Goal: Check status: Check status

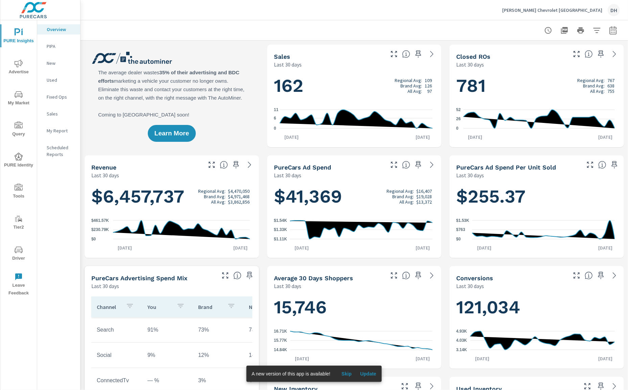
click at [6, 70] on span "Advertise" at bounding box center [18, 68] width 32 height 17
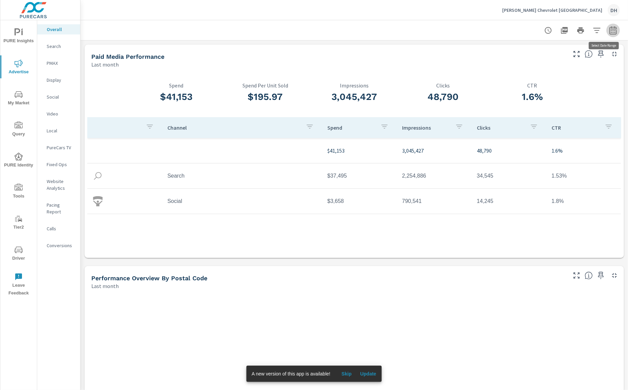
click at [609, 32] on icon "button" at bounding box center [613, 30] width 8 height 8
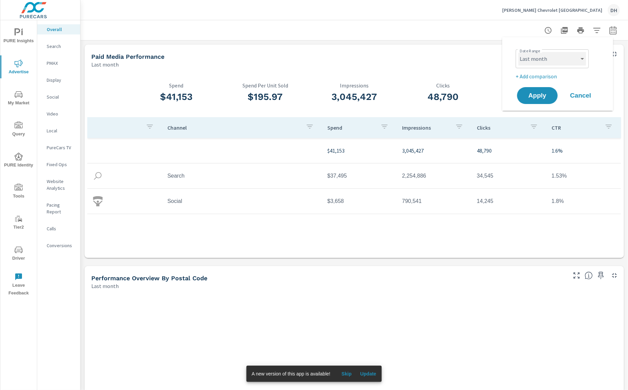
click at [571, 61] on select "Custom [DATE] Last week Last 7 days Last 14 days Last 30 days Last 45 days Last…" at bounding box center [552, 59] width 68 height 14
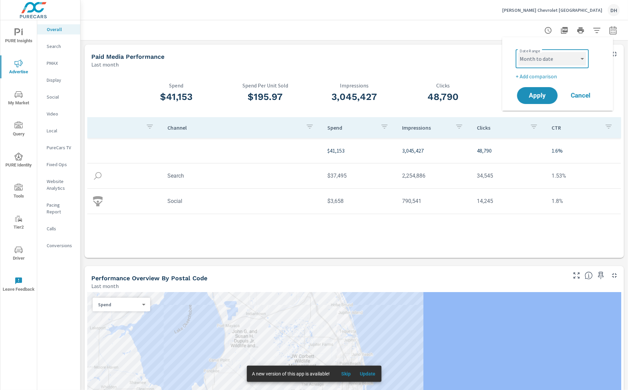
click at [518, 52] on select "Custom [DATE] Last week Last 7 days Last 14 days Last 30 days Last 45 days Last…" at bounding box center [552, 59] width 68 height 14
select select "Month to date"
click at [546, 91] on button "Apply" at bounding box center [537, 96] width 42 height 18
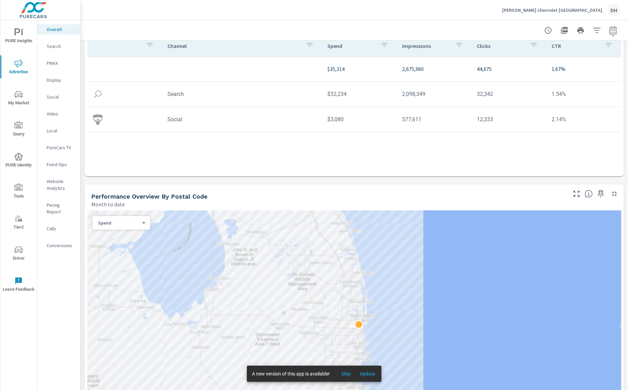
scroll to position [182, 0]
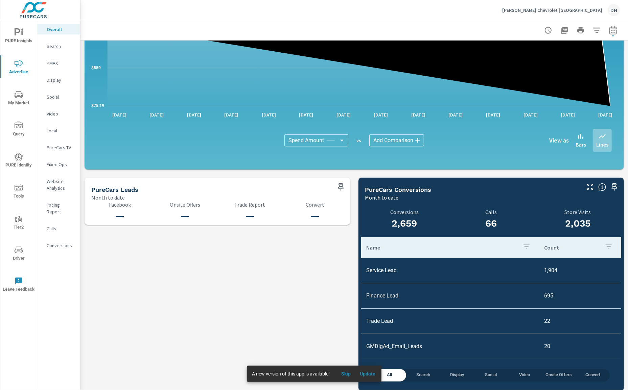
scroll to position [593, 0]
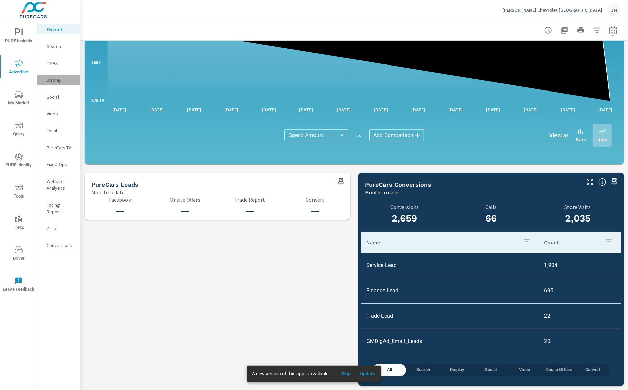
click at [57, 82] on p "Display" at bounding box center [61, 80] width 28 height 7
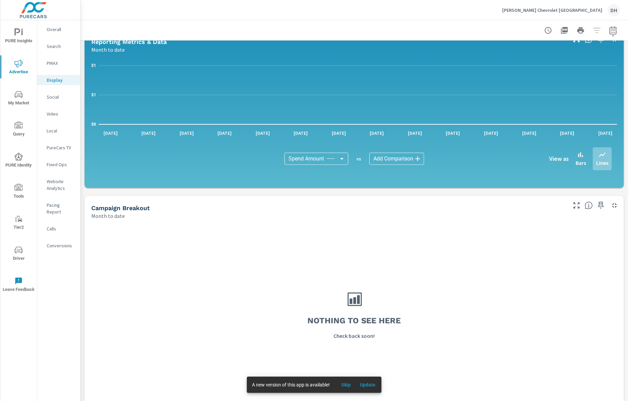
scroll to position [70, 0]
